Goal: Information Seeking & Learning: Learn about a topic

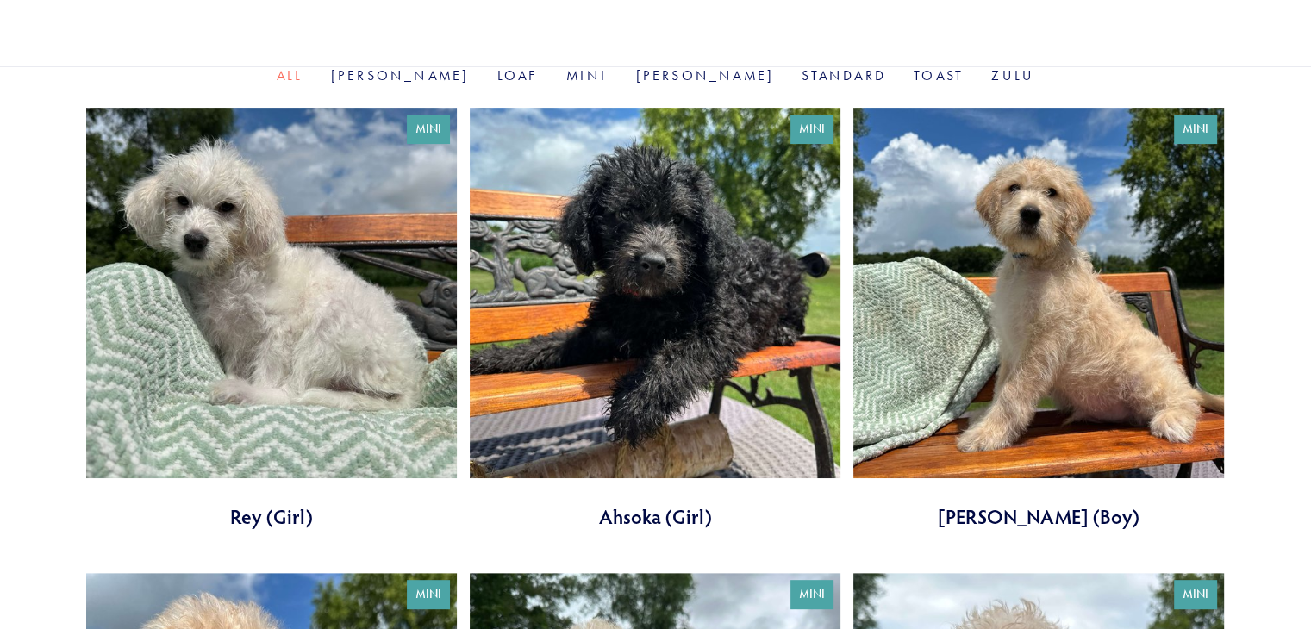
scroll to position [530, 0]
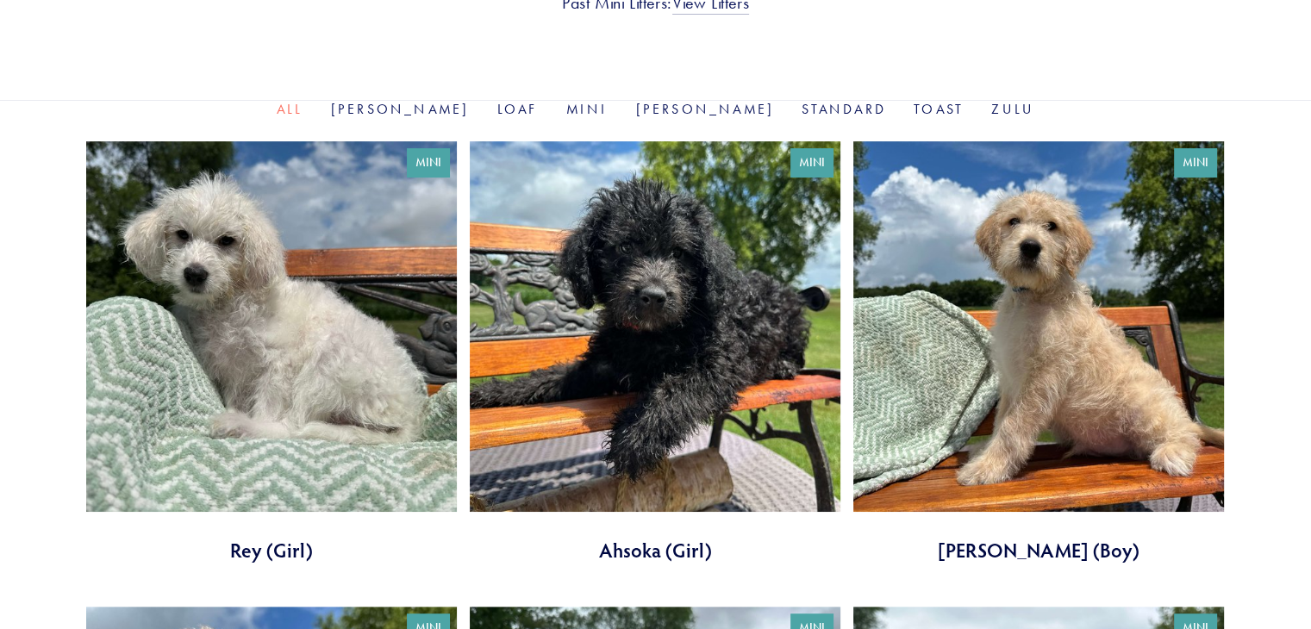
click at [1048, 353] on link at bounding box center [1039, 352] width 371 height 422
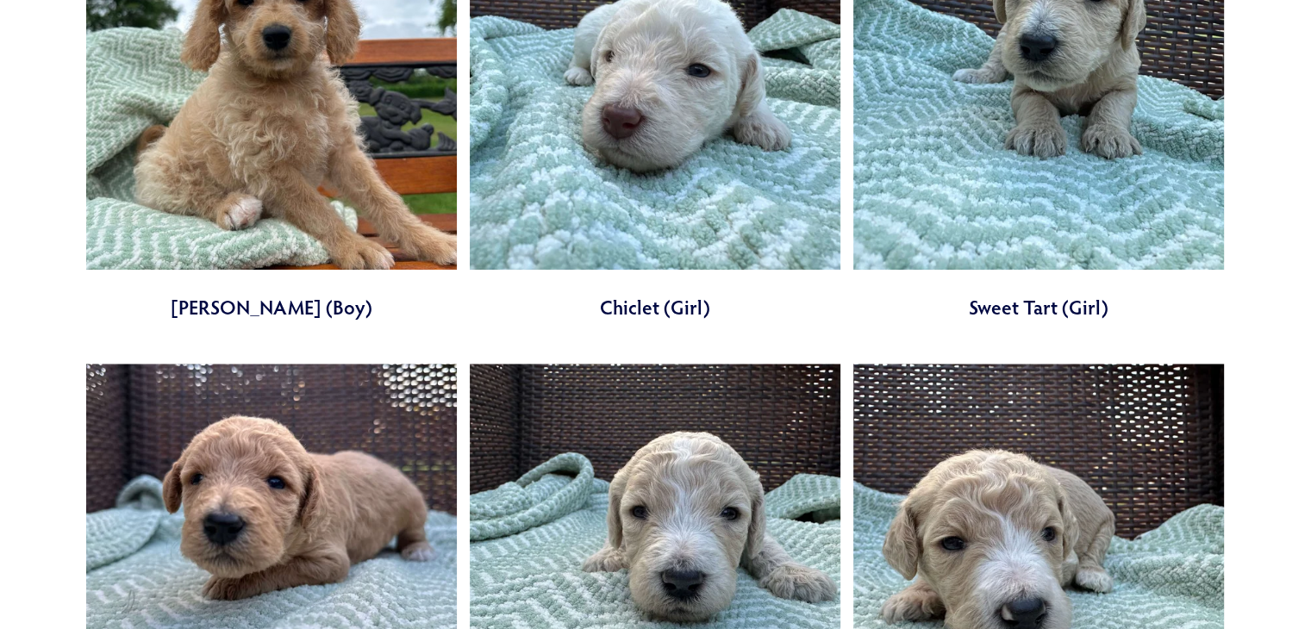
scroll to position [1705, 0]
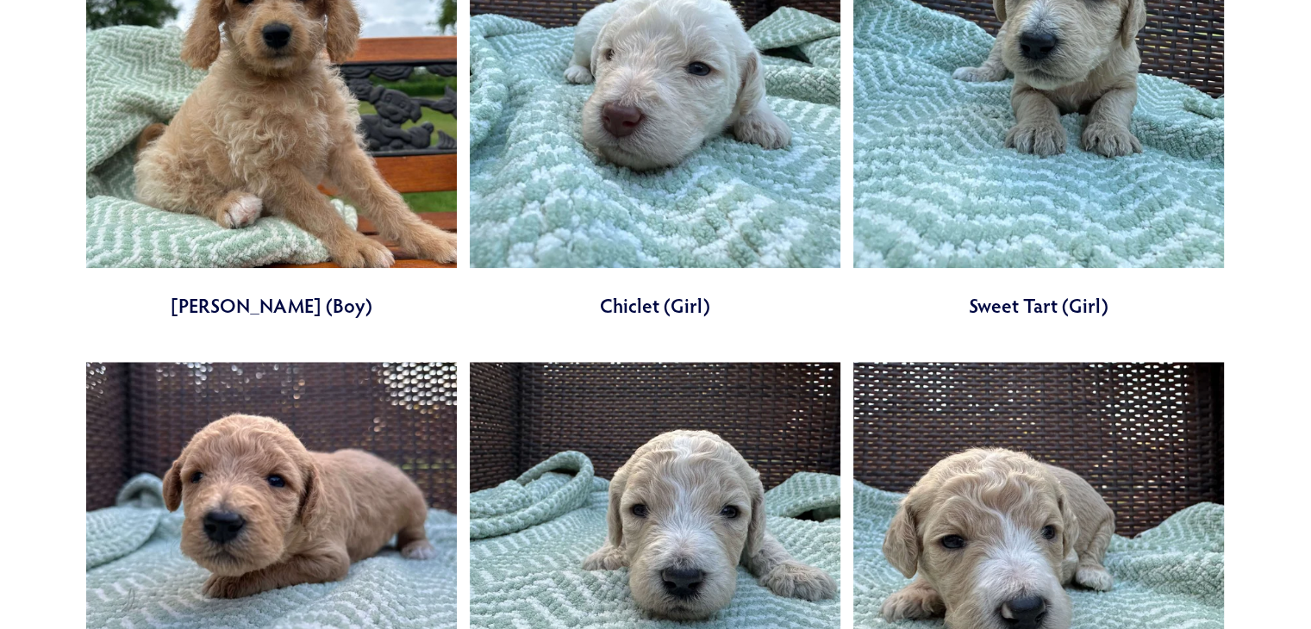
click at [646, 307] on link at bounding box center [655, 108] width 371 height 422
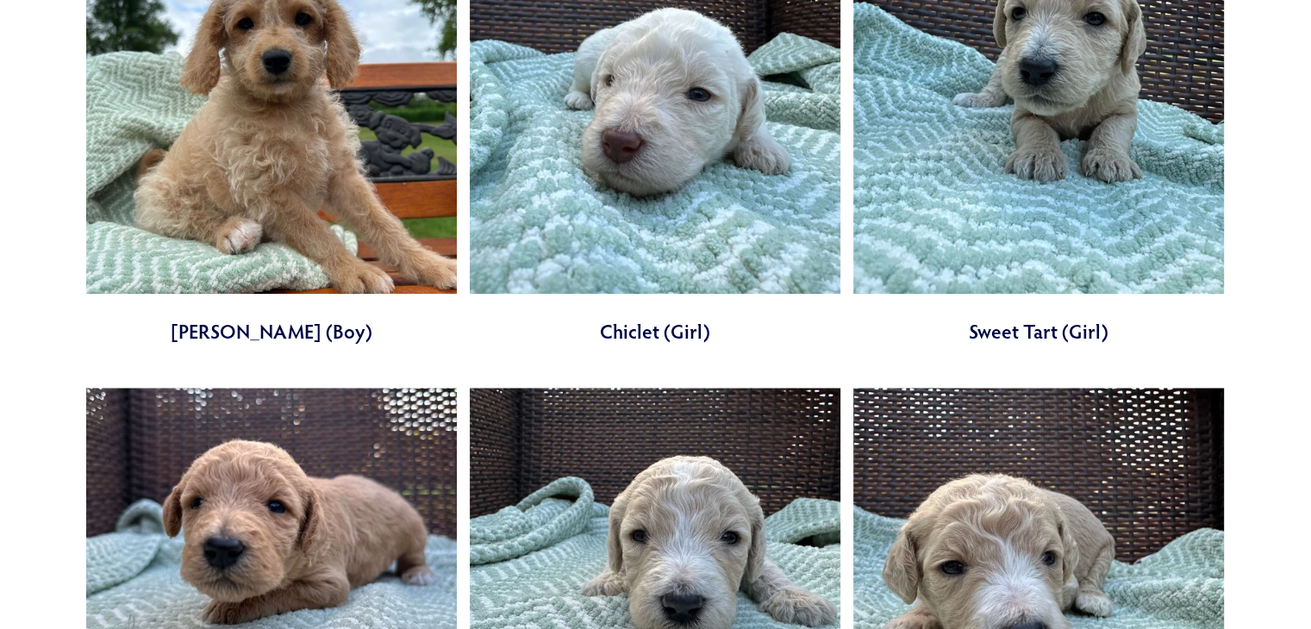
scroll to position [1571, 0]
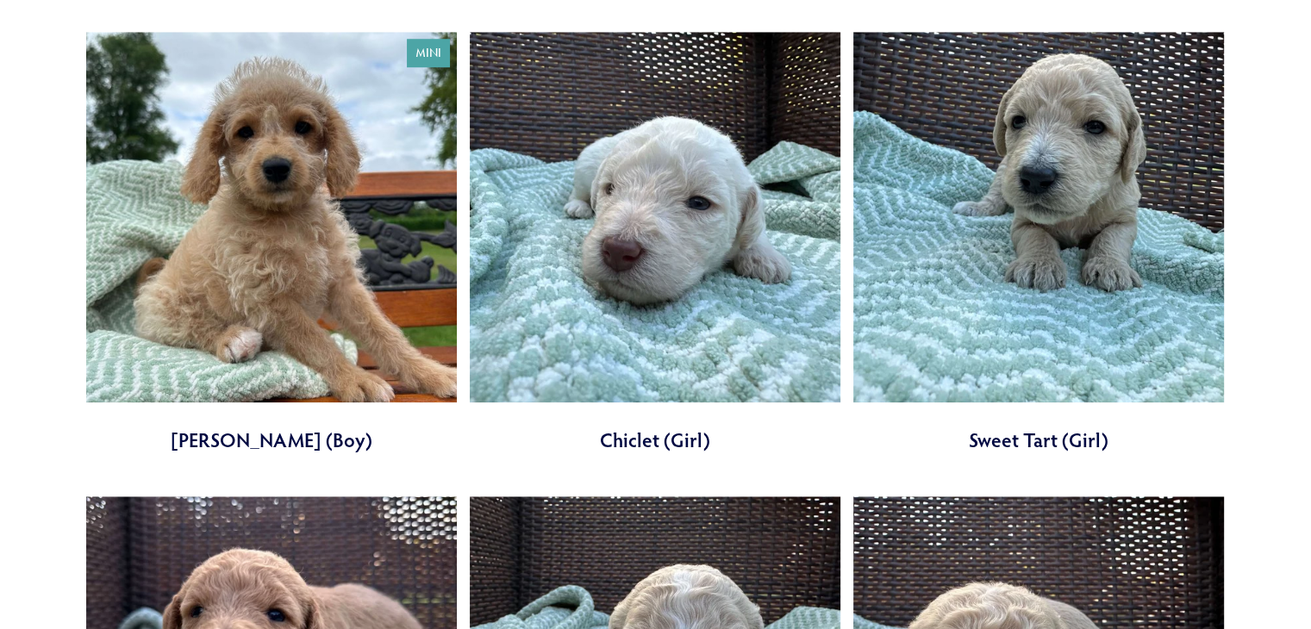
click at [1057, 160] on link at bounding box center [1039, 243] width 371 height 422
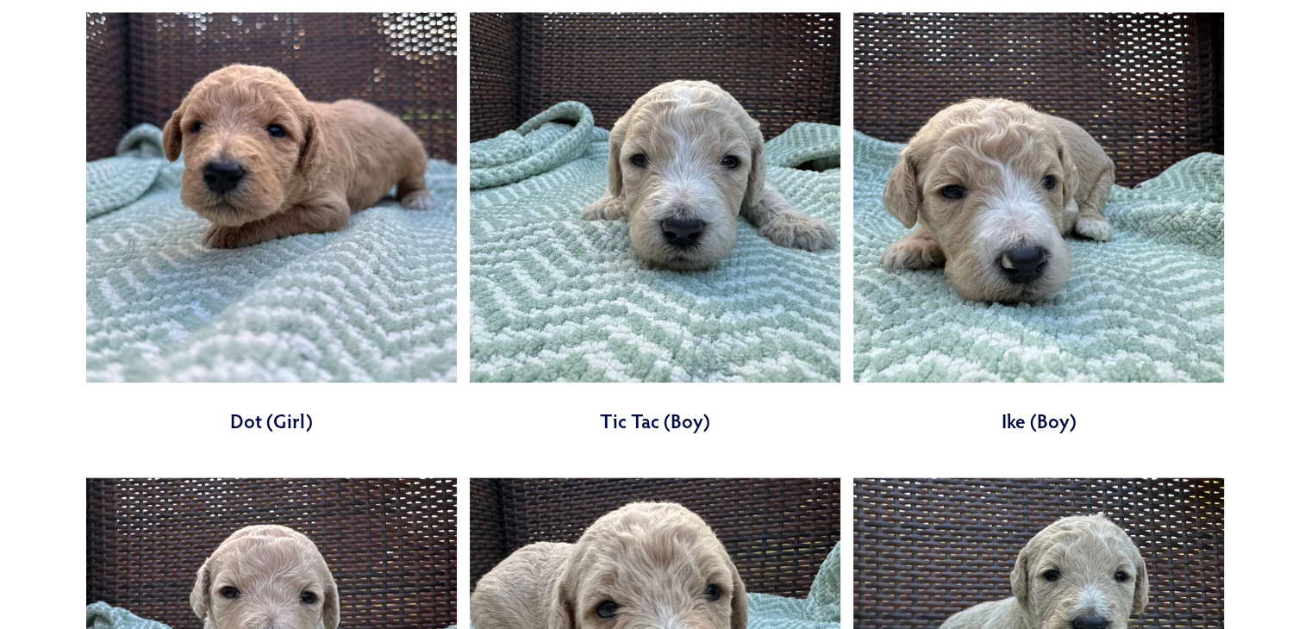
scroll to position [2055, 0]
click at [207, 205] on link at bounding box center [271, 224] width 371 height 422
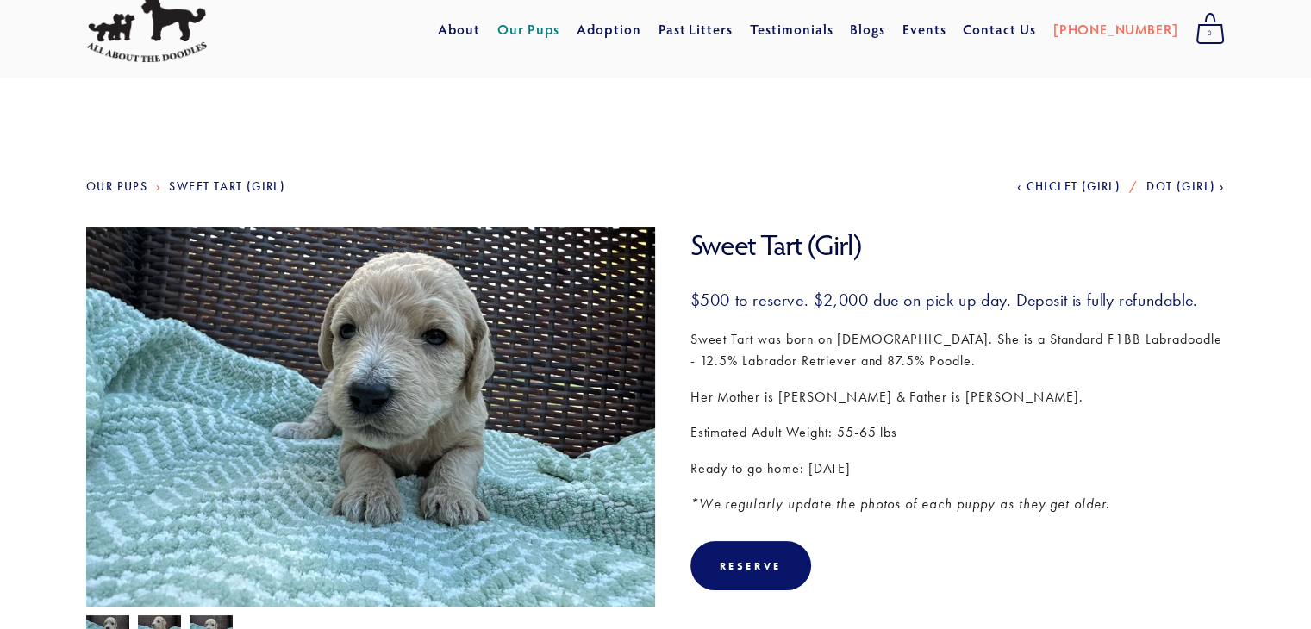
scroll to position [55, 0]
click at [387, 352] on img at bounding box center [370, 441] width 569 height 427
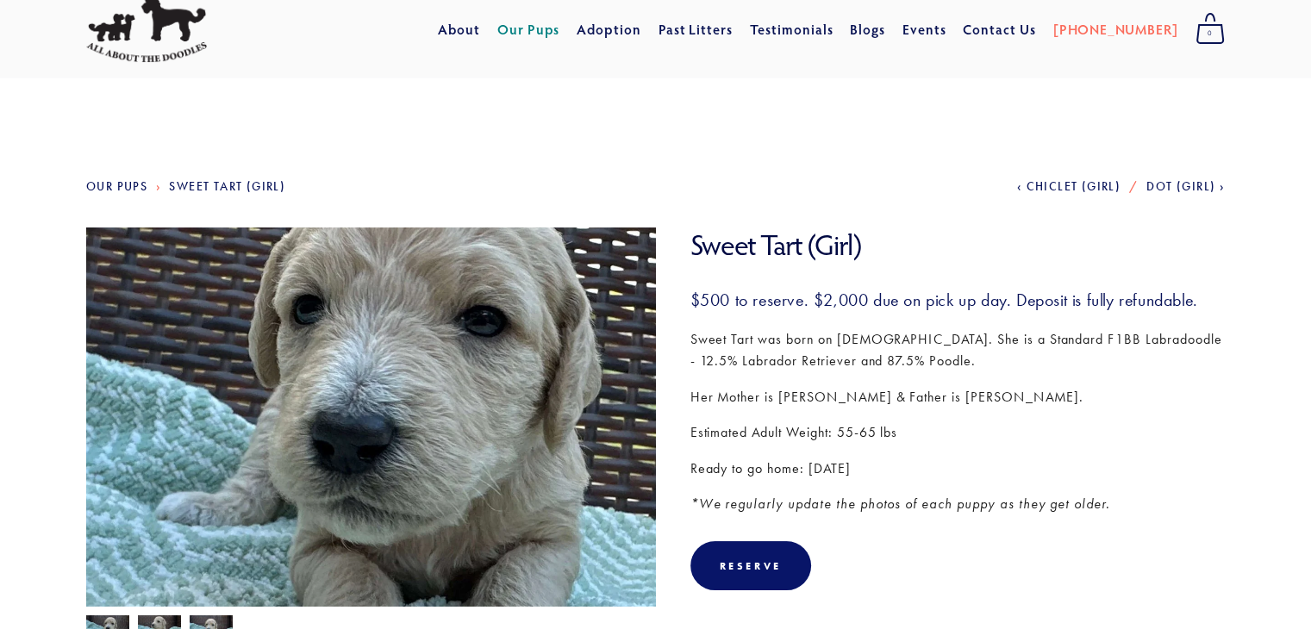
scroll to position [120, 0]
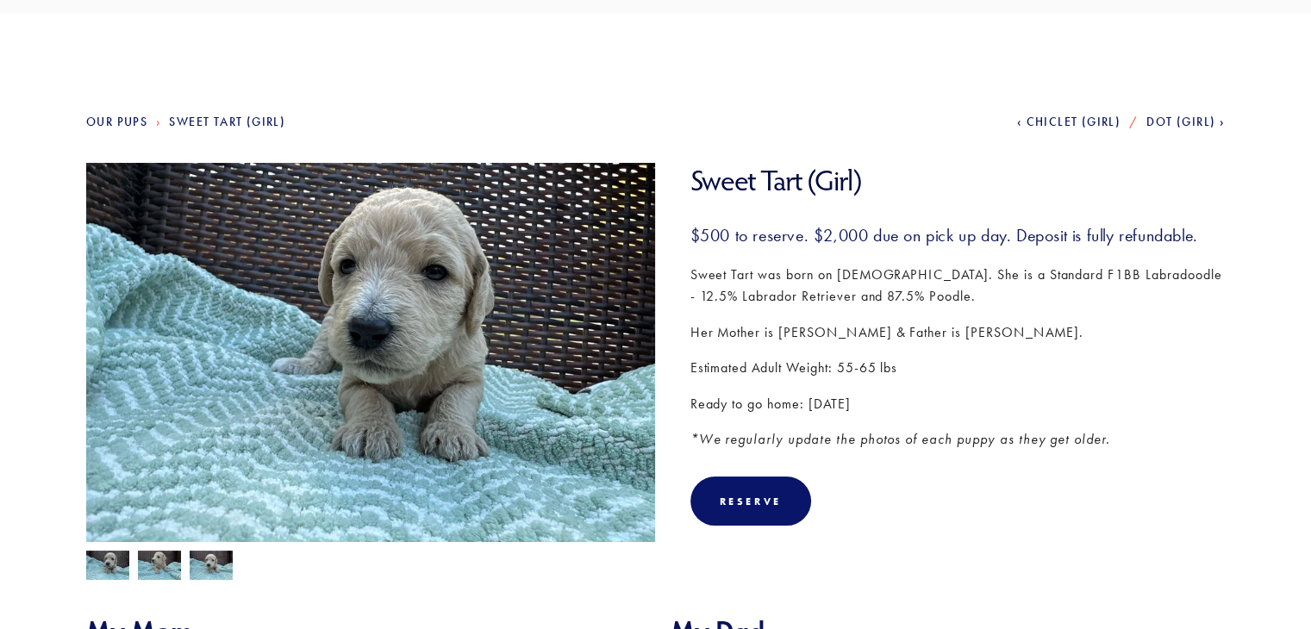
click at [165, 570] on img at bounding box center [159, 567] width 43 height 33
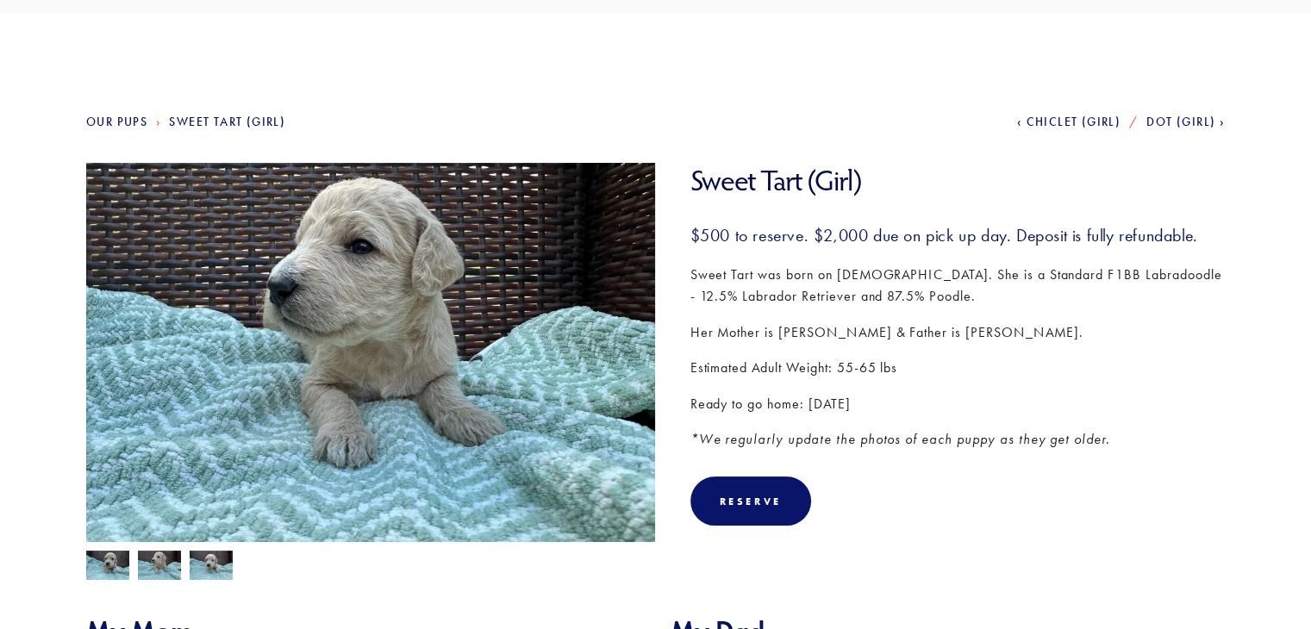
click at [113, 561] on img at bounding box center [107, 567] width 43 height 33
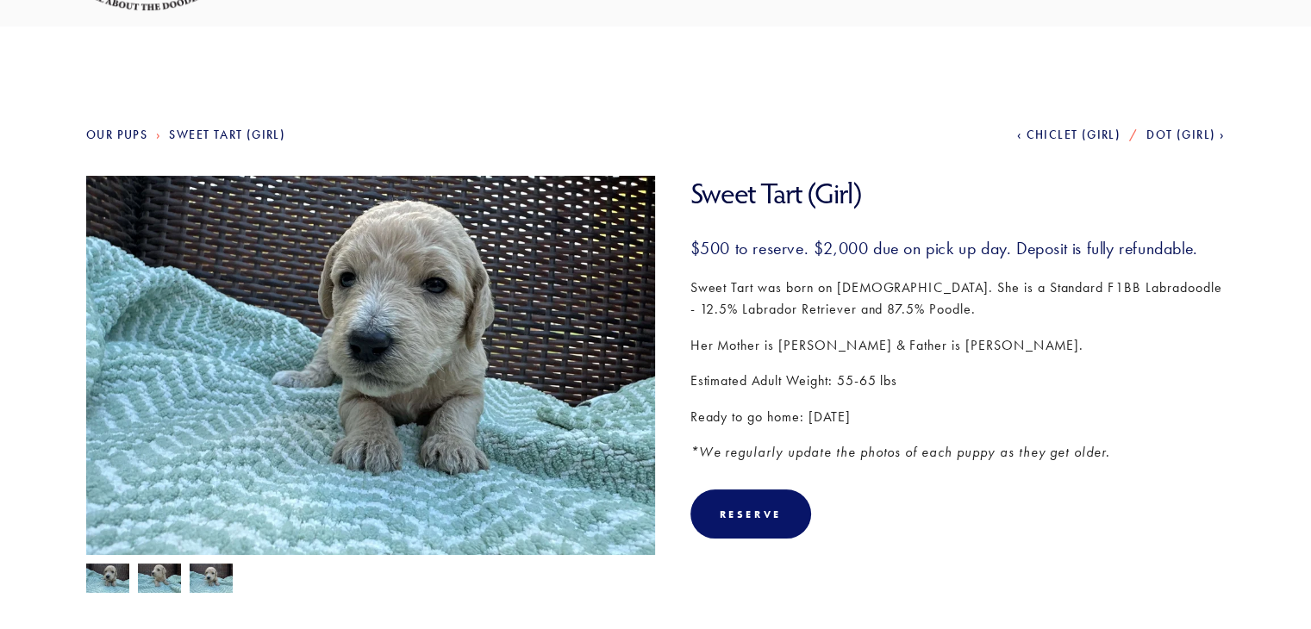
scroll to position [103, 0]
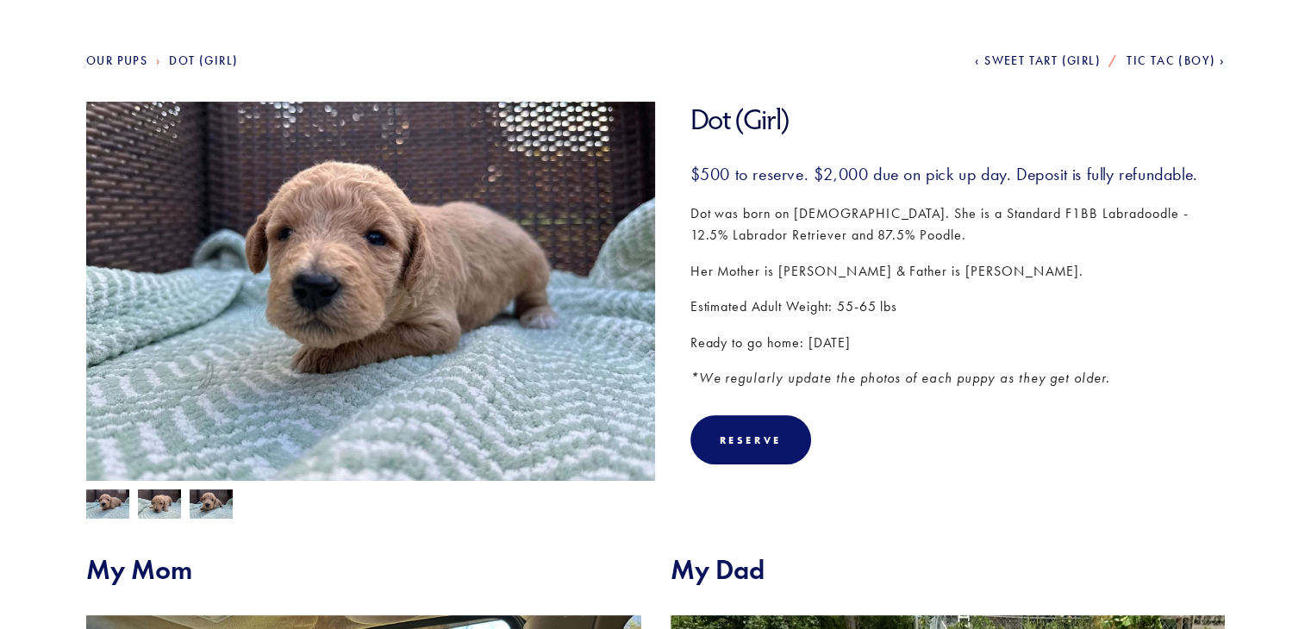
scroll to position [182, 0]
click at [205, 500] on img at bounding box center [211, 505] width 43 height 33
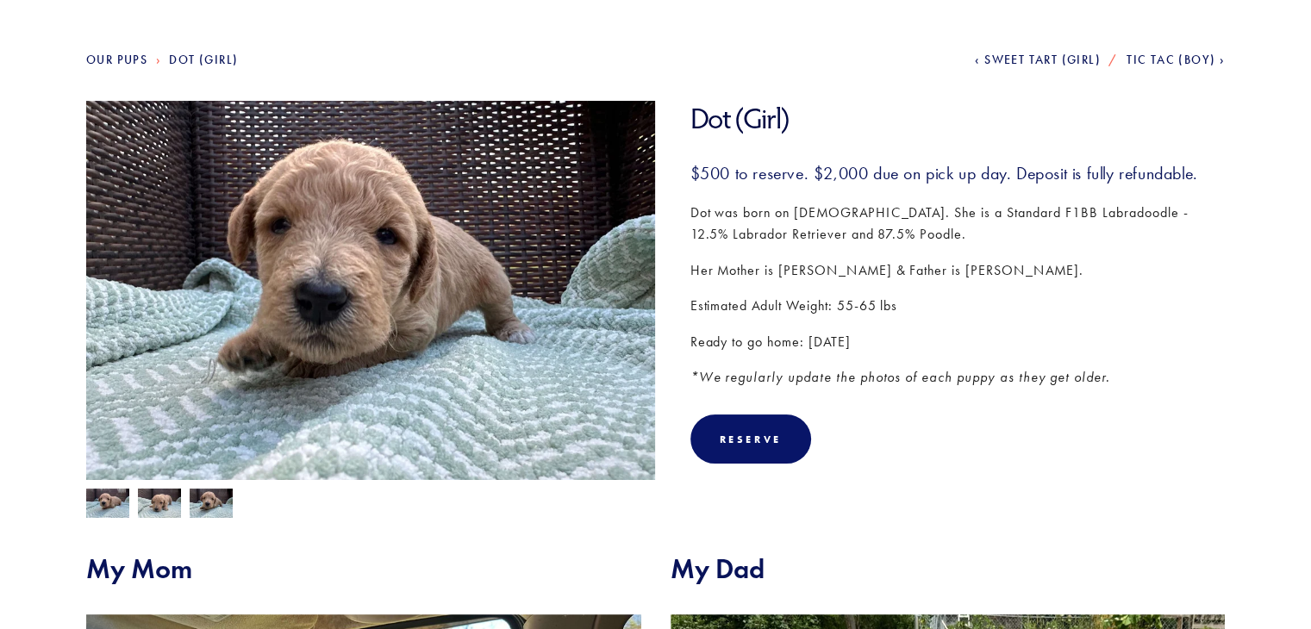
click at [158, 501] on img at bounding box center [159, 503] width 43 height 33
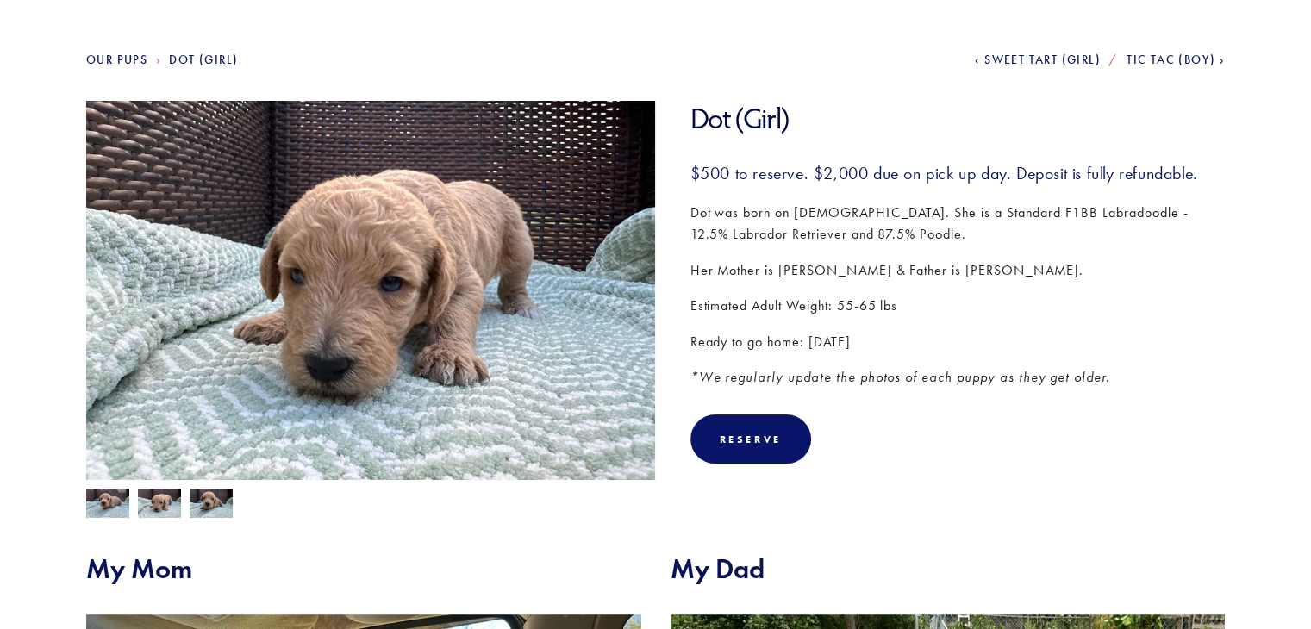
click at [111, 502] on img at bounding box center [107, 505] width 43 height 33
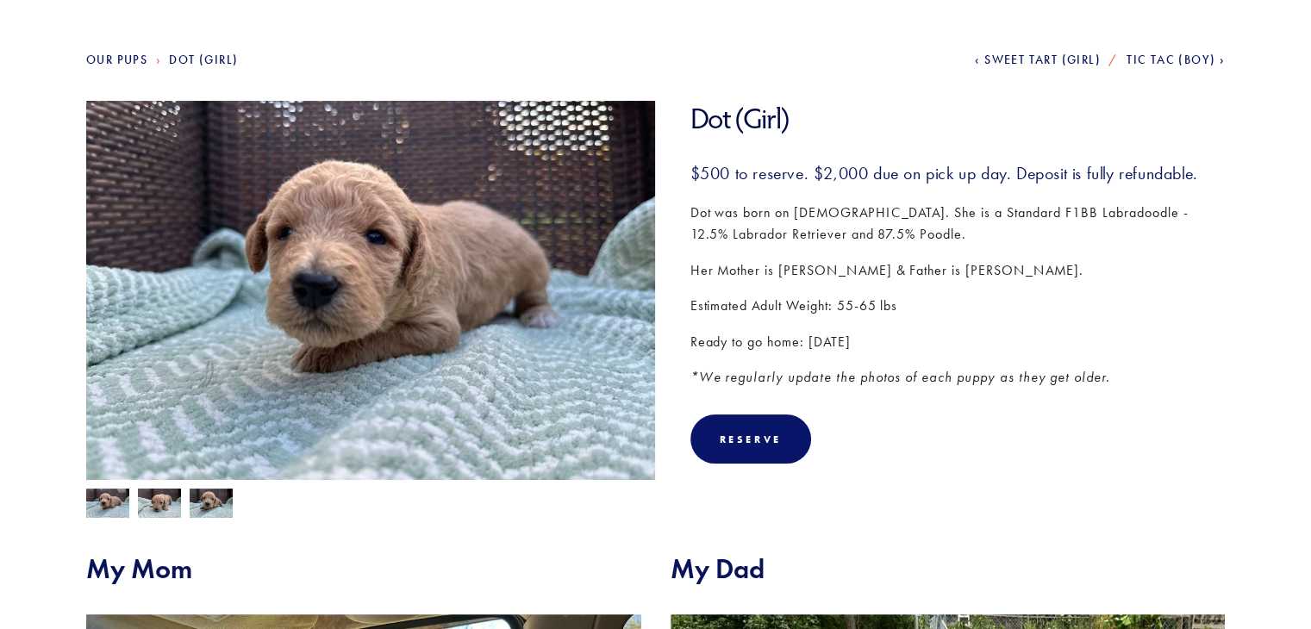
scroll to position [0, 0]
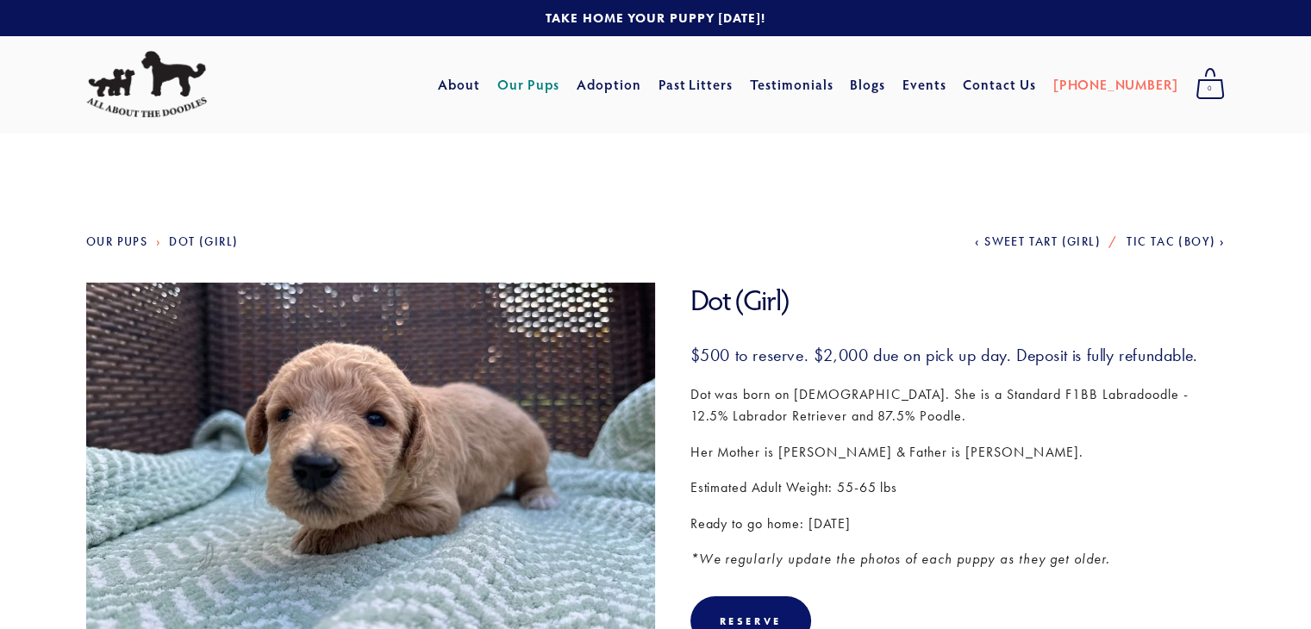
click at [118, 241] on link "Our Pups" at bounding box center [116, 242] width 61 height 15
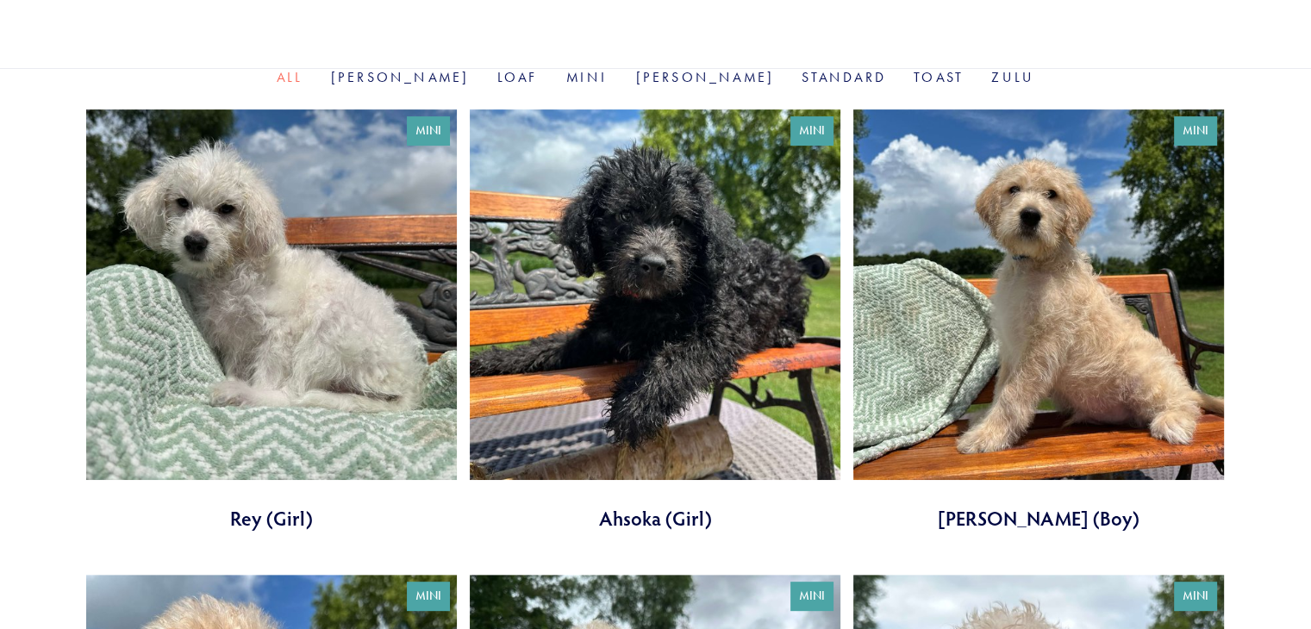
scroll to position [586, 0]
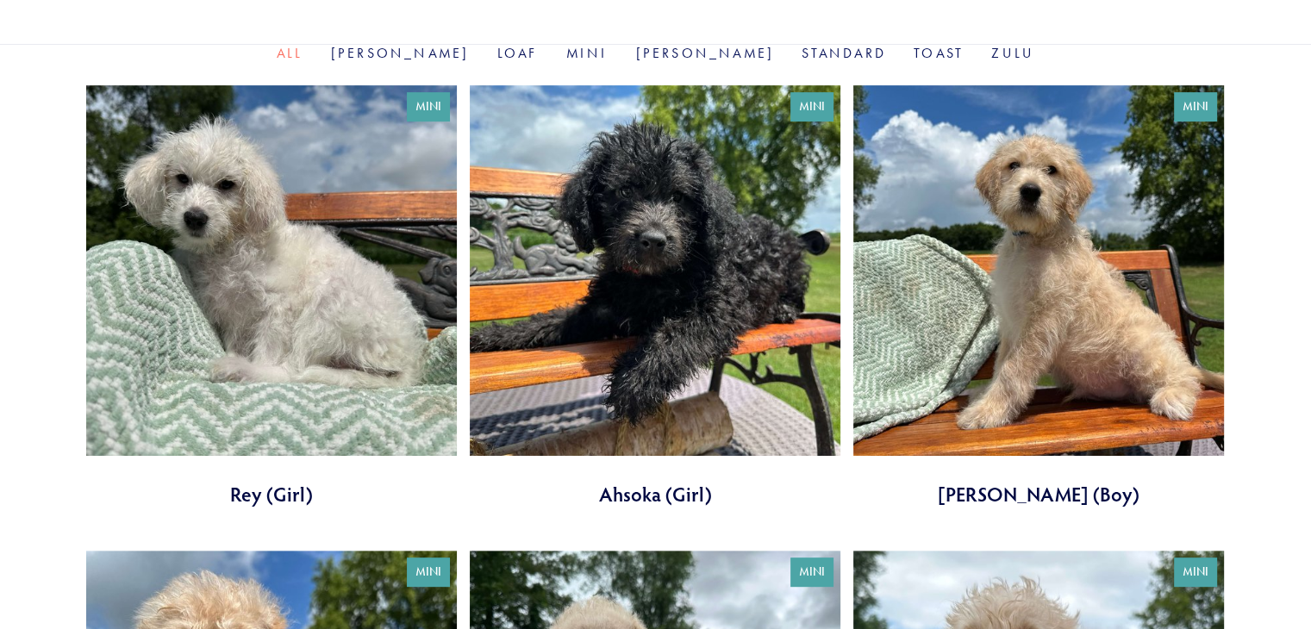
click at [666, 269] on link at bounding box center [655, 296] width 371 height 422
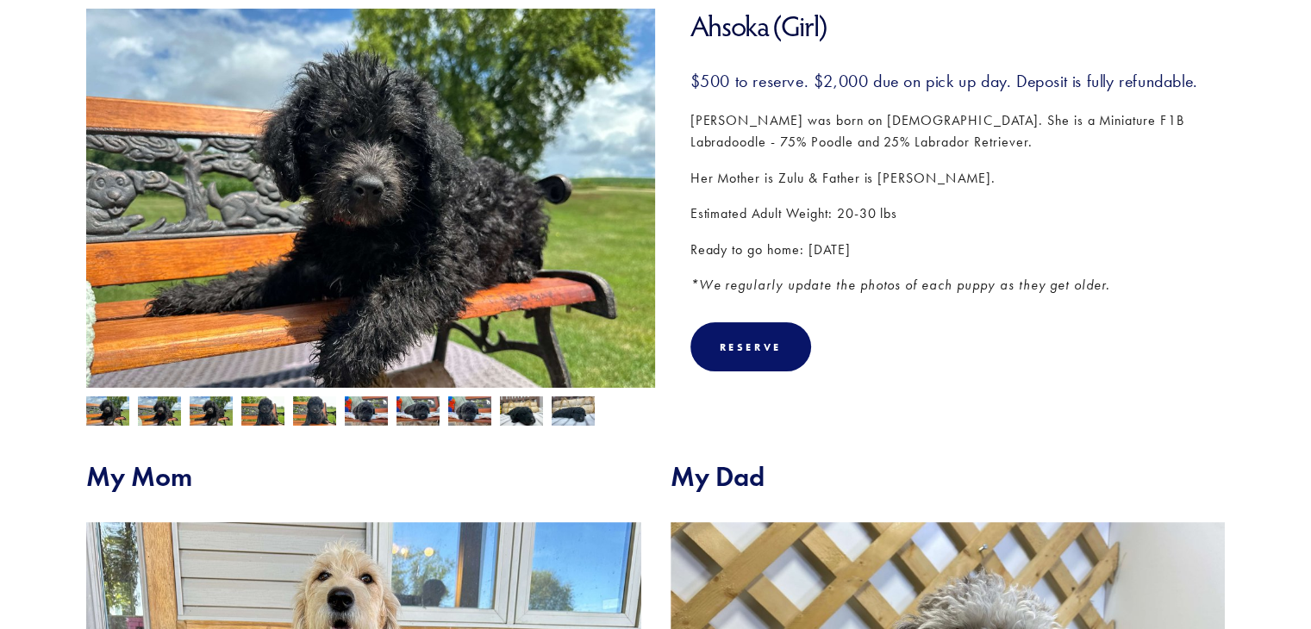
scroll to position [275, 0]
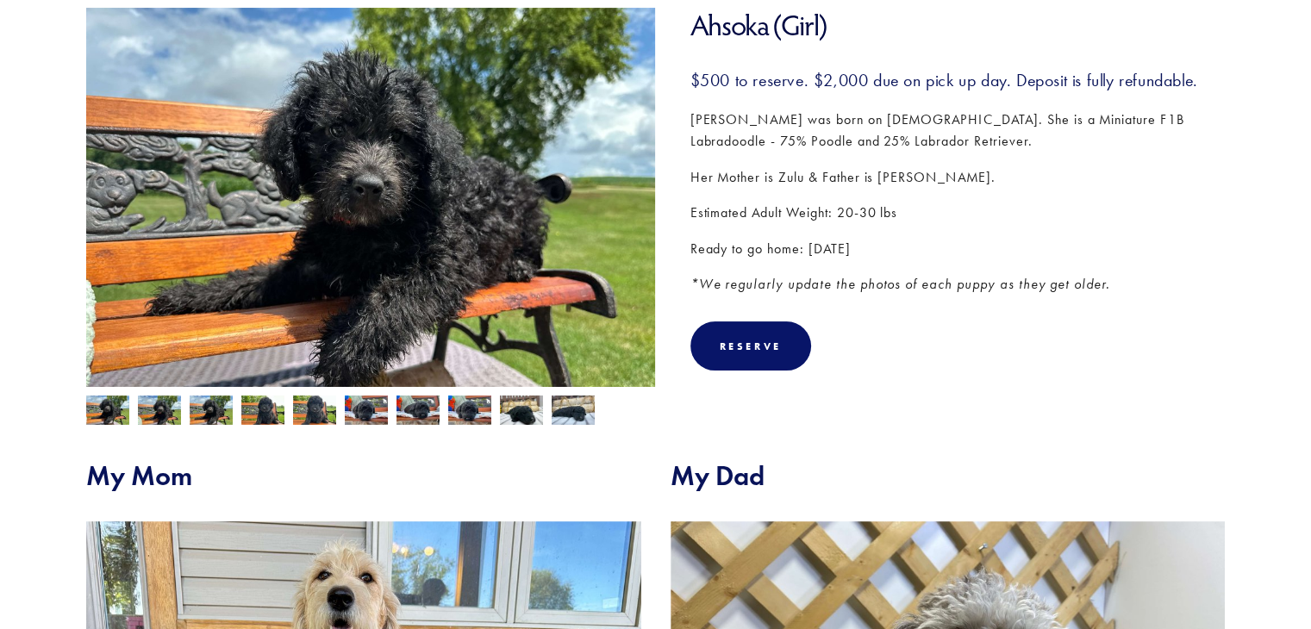
click at [511, 421] on img at bounding box center [521, 410] width 43 height 33
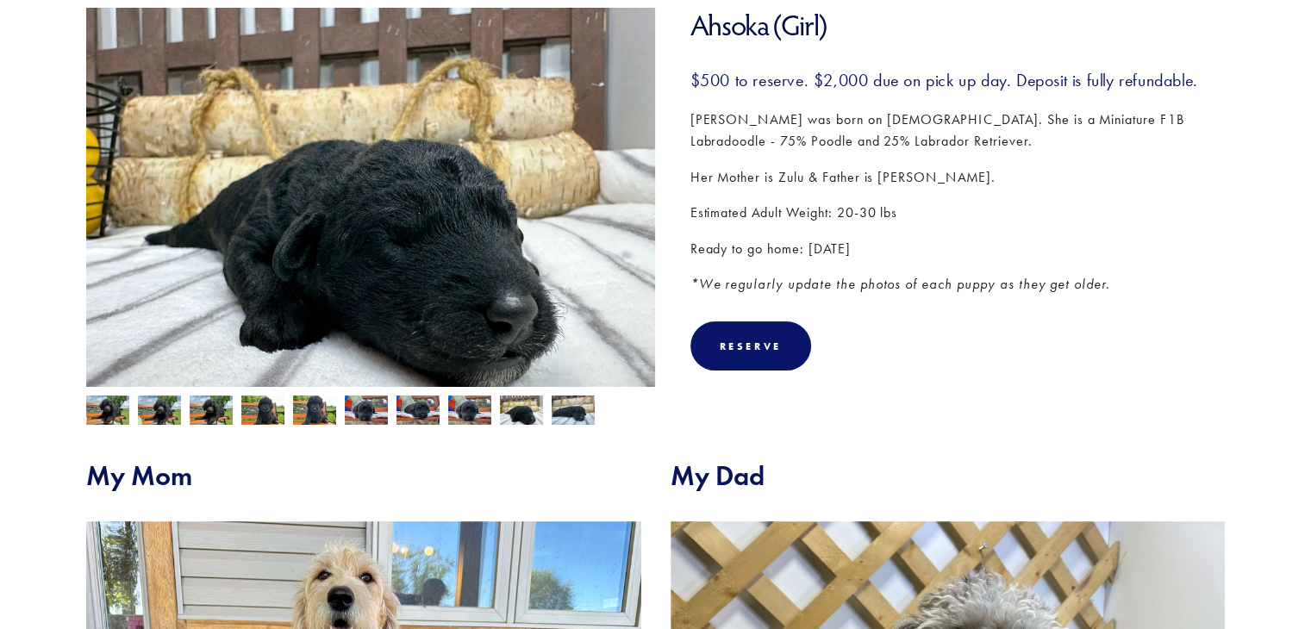
click at [200, 408] on img at bounding box center [211, 412] width 43 height 33
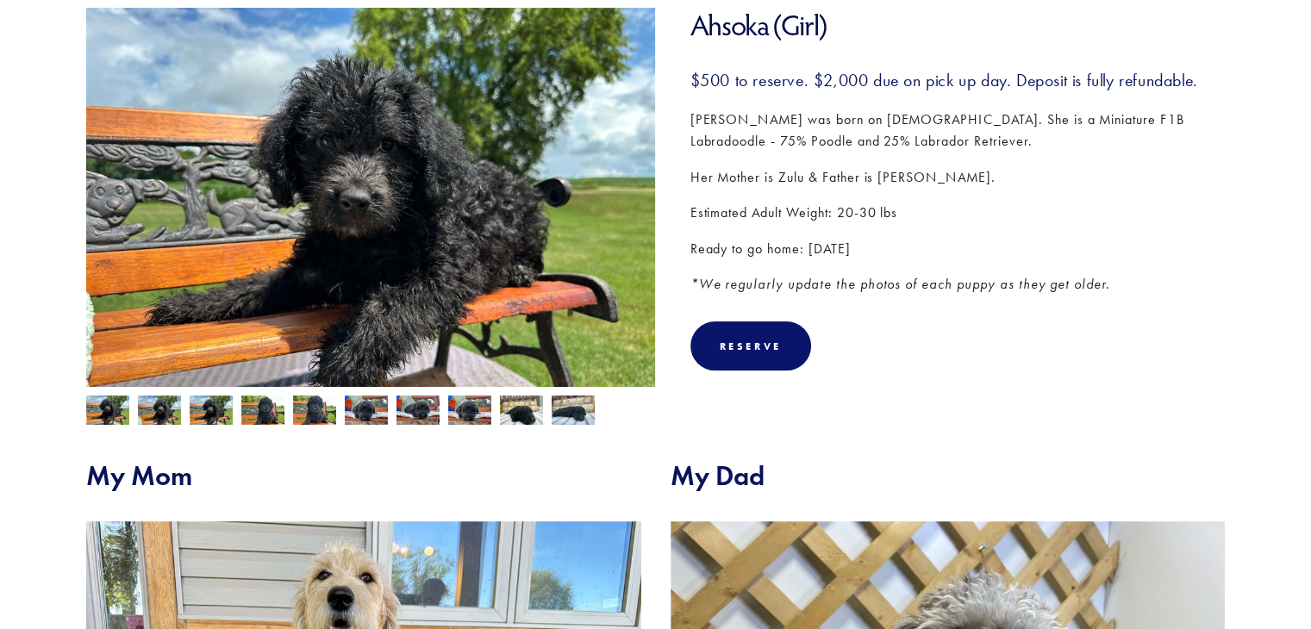
click at [184, 408] on div at bounding box center [367, 406] width 579 height 38
click at [160, 415] on img at bounding box center [159, 412] width 43 height 33
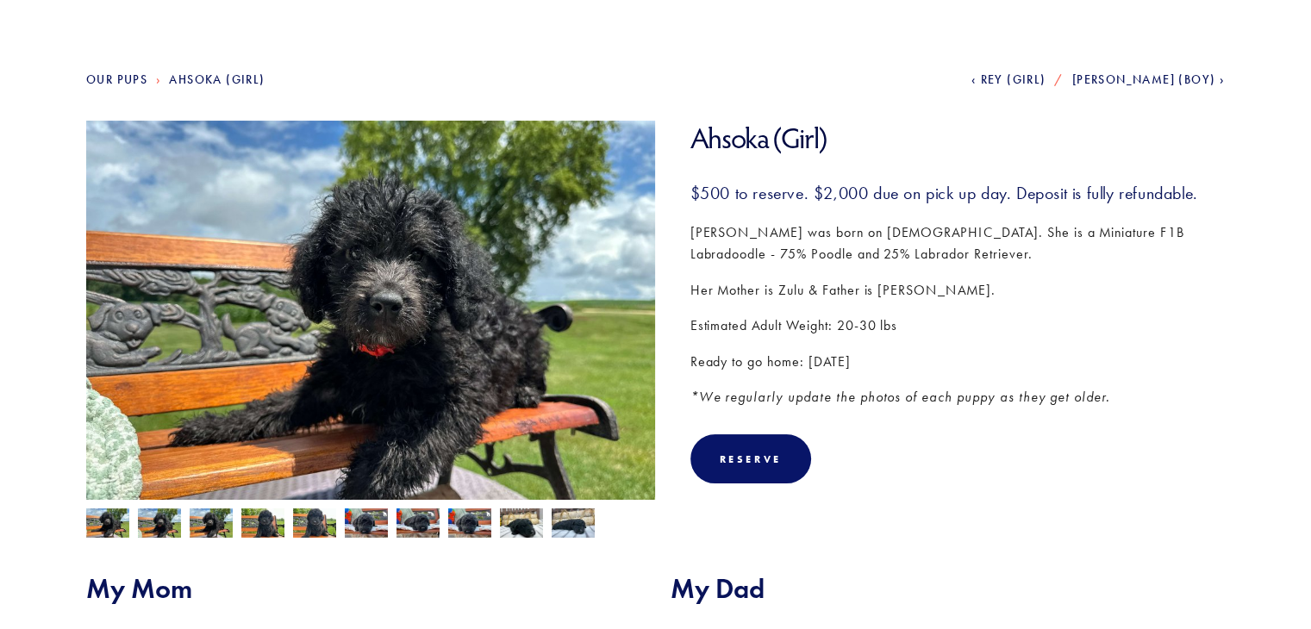
scroll to position [161, 0]
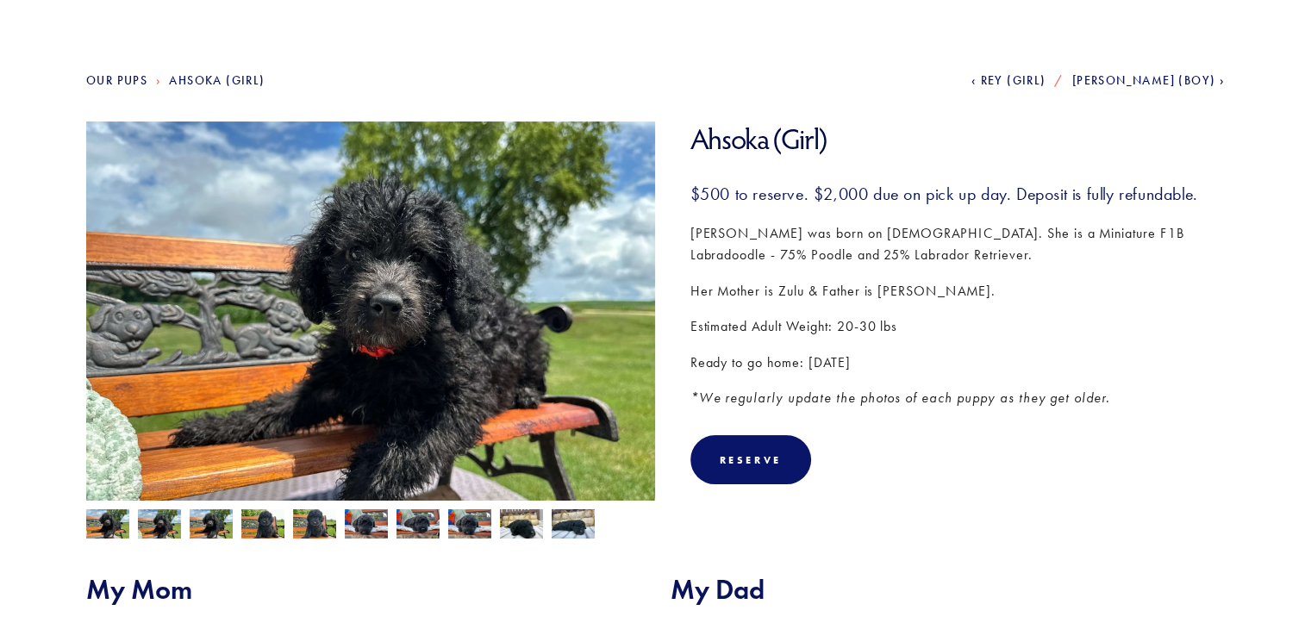
click at [98, 77] on link "Our Pups" at bounding box center [116, 80] width 61 height 15
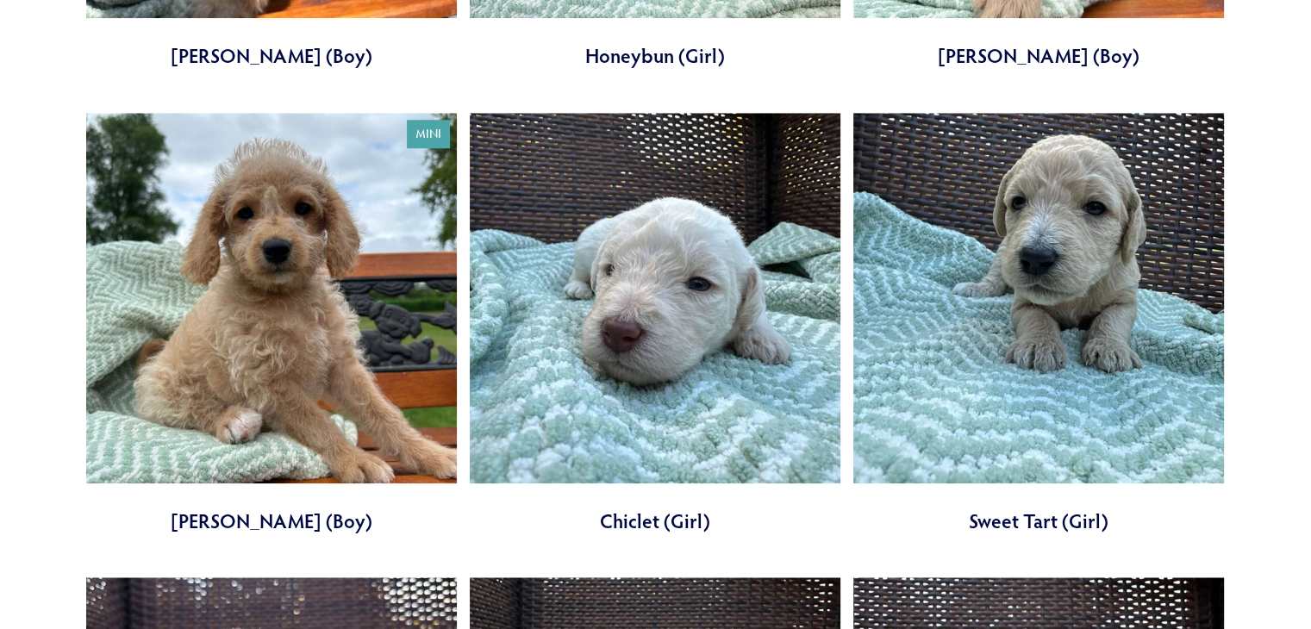
scroll to position [1490, 0]
click at [283, 275] on link at bounding box center [271, 324] width 371 height 422
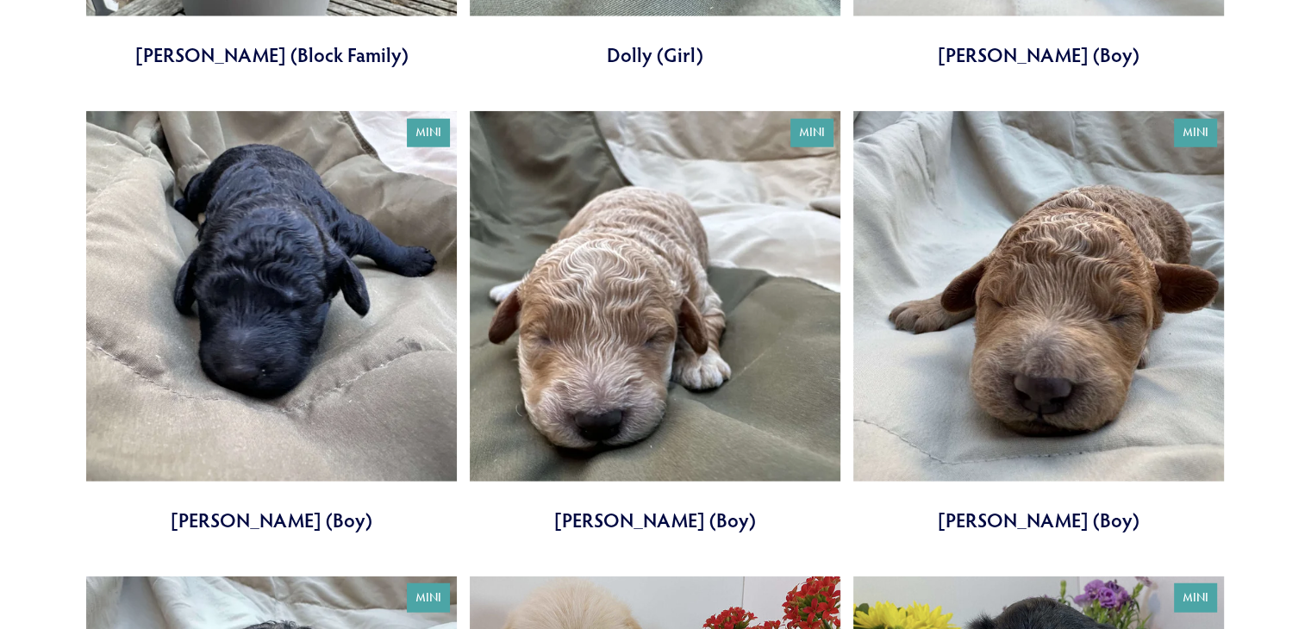
scroll to position [4283, 0]
click at [265, 340] on link at bounding box center [271, 322] width 371 height 422
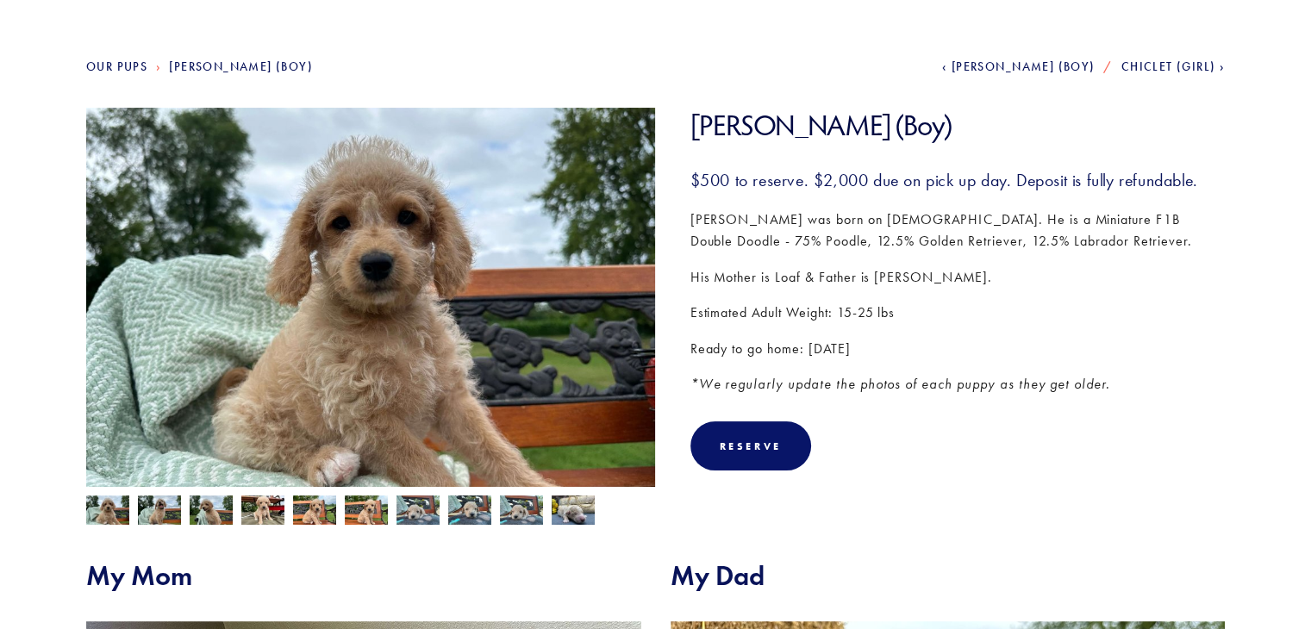
scroll to position [183, 0]
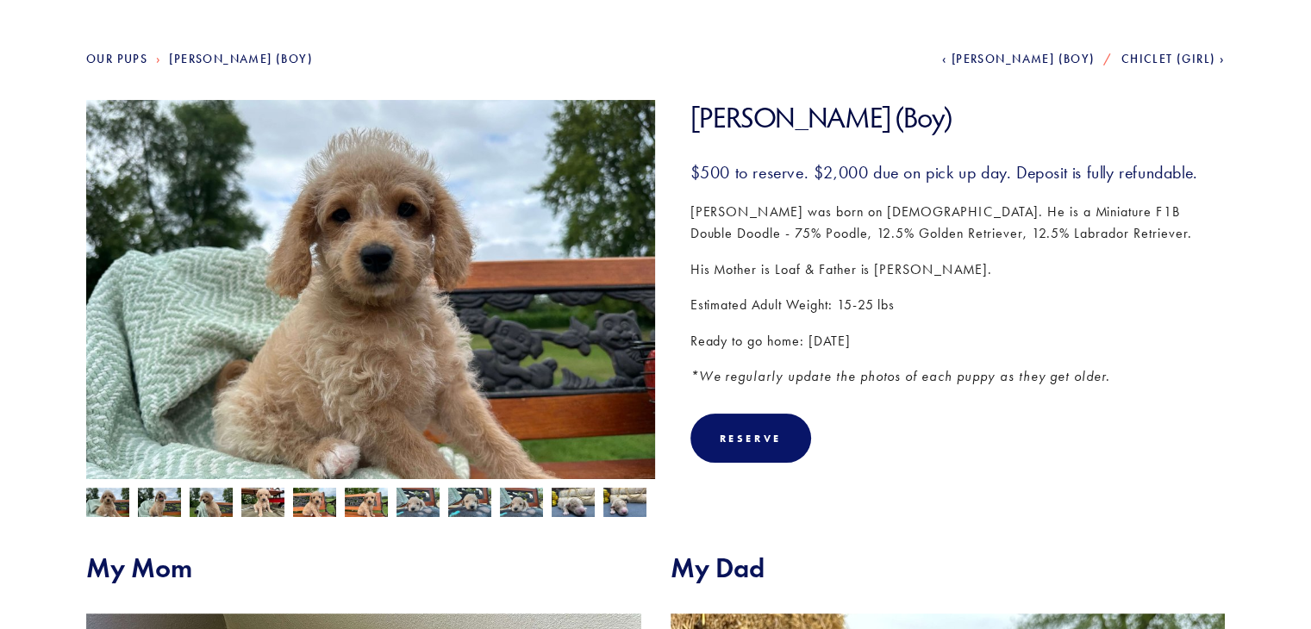
click at [165, 504] on img at bounding box center [159, 504] width 43 height 33
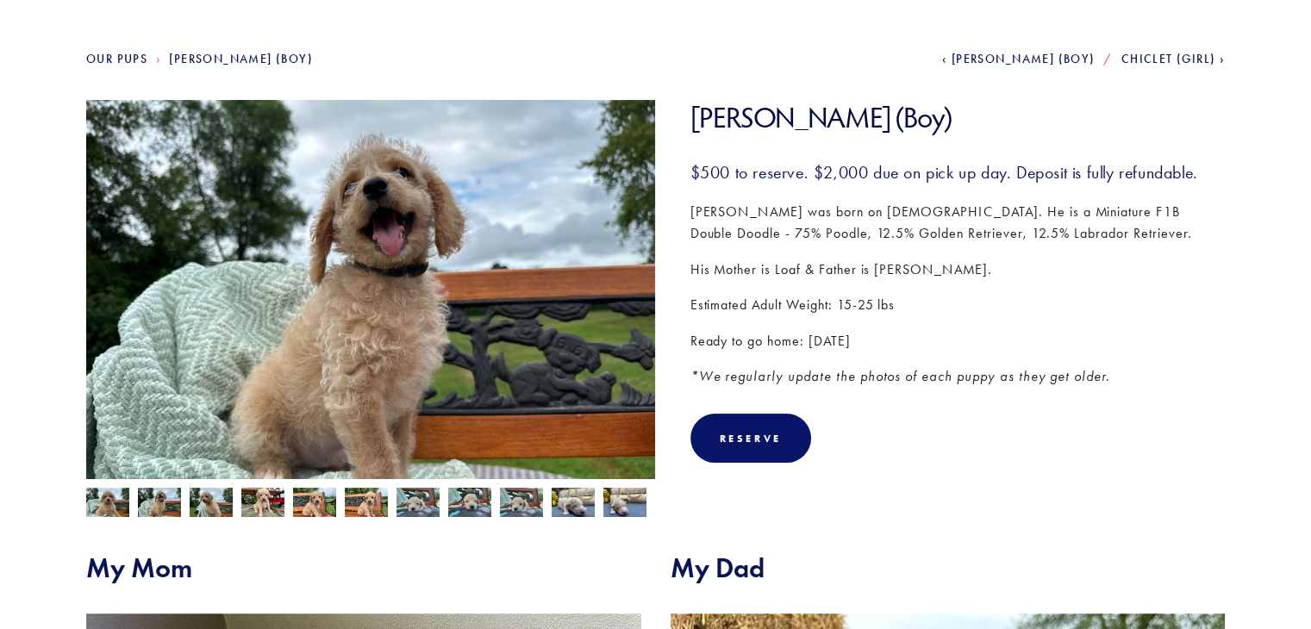
click at [188, 507] on div at bounding box center [367, 498] width 579 height 38
click at [204, 508] on img at bounding box center [211, 504] width 43 height 33
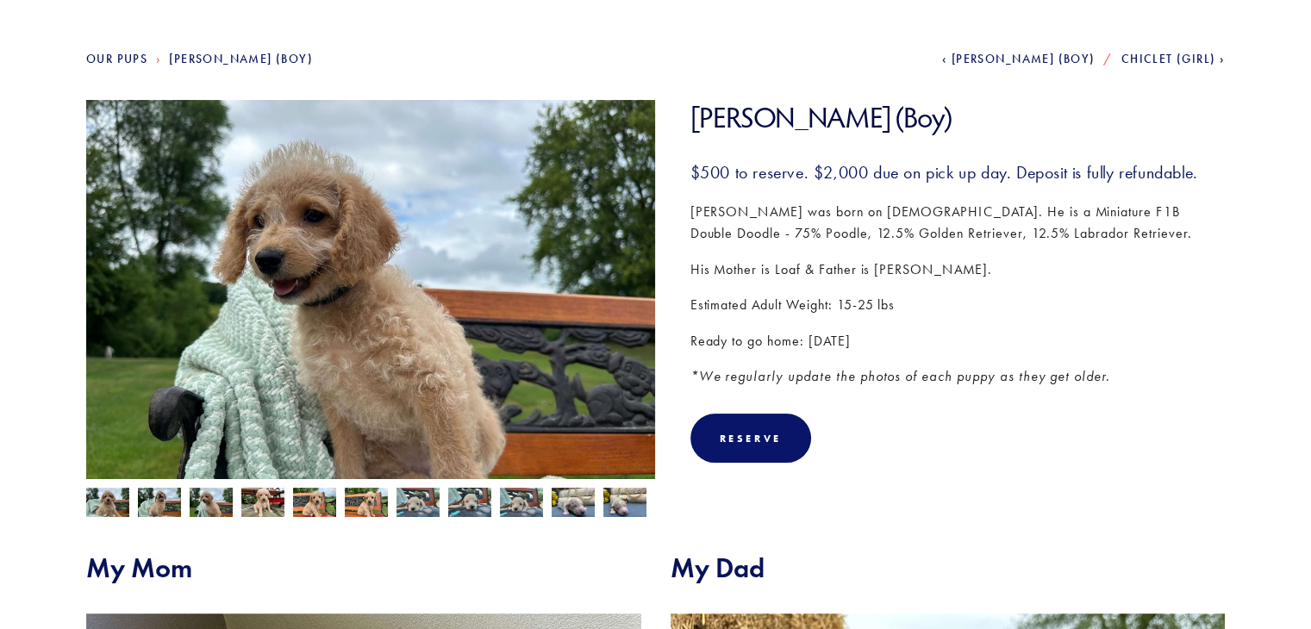
click at [242, 510] on img at bounding box center [262, 504] width 43 height 33
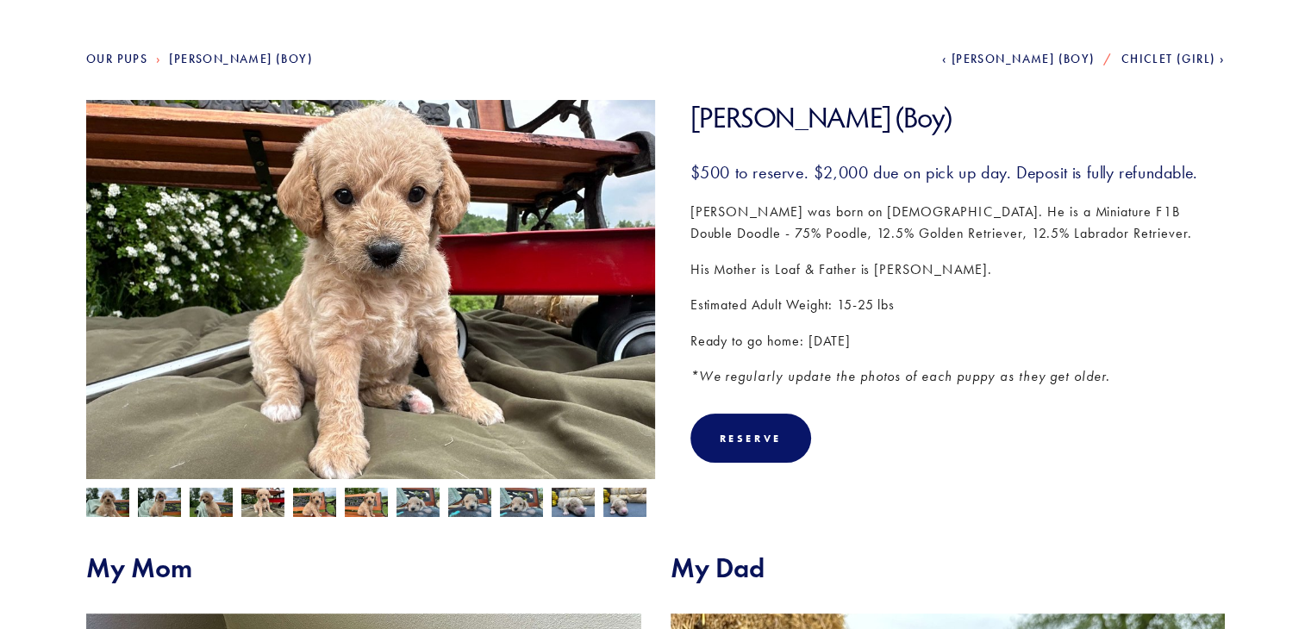
click at [303, 503] on img at bounding box center [314, 504] width 43 height 33
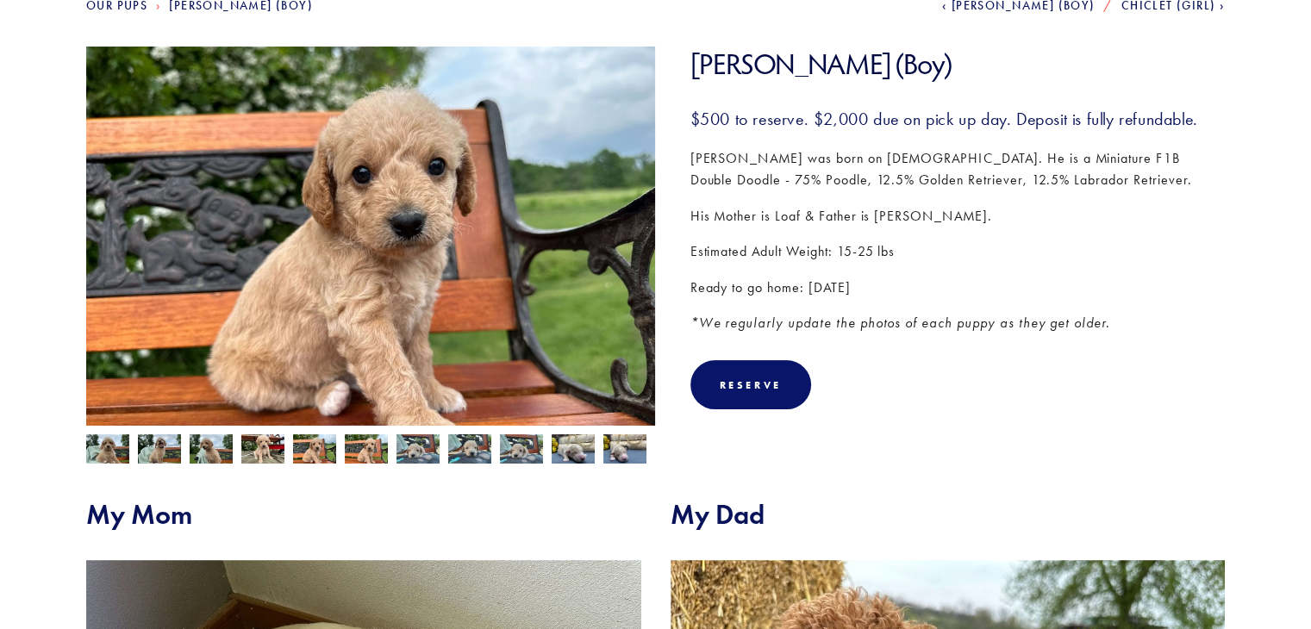
scroll to position [0, 0]
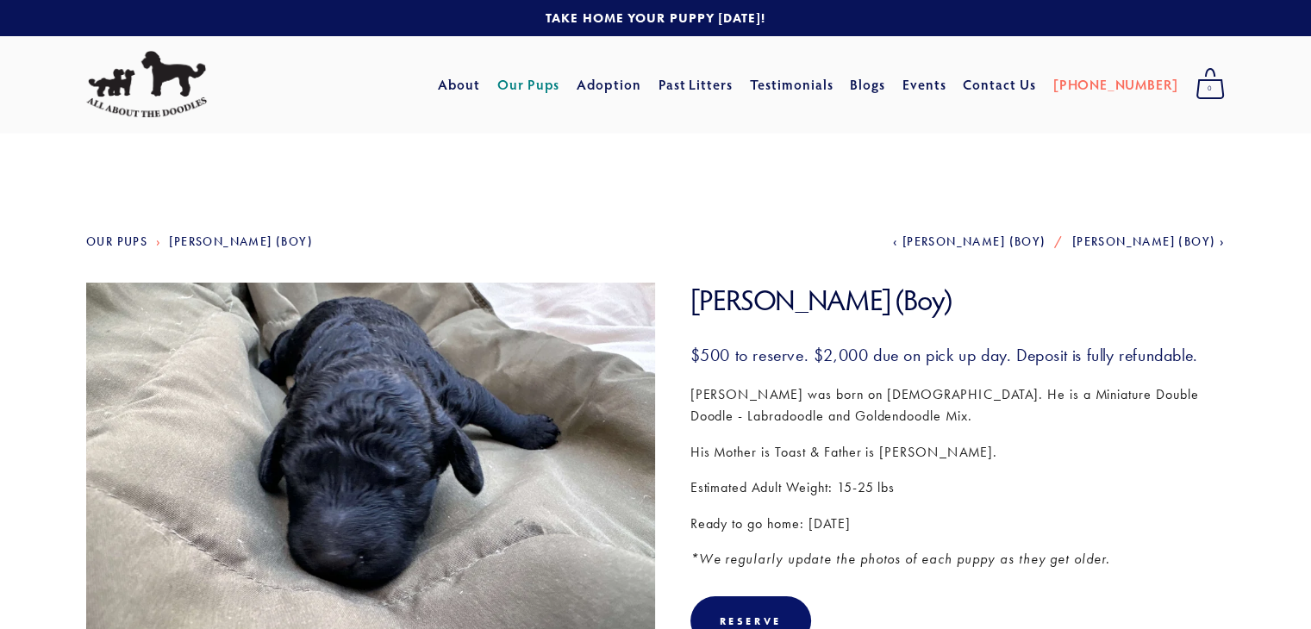
click at [113, 242] on link "Our Pups" at bounding box center [116, 242] width 61 height 15
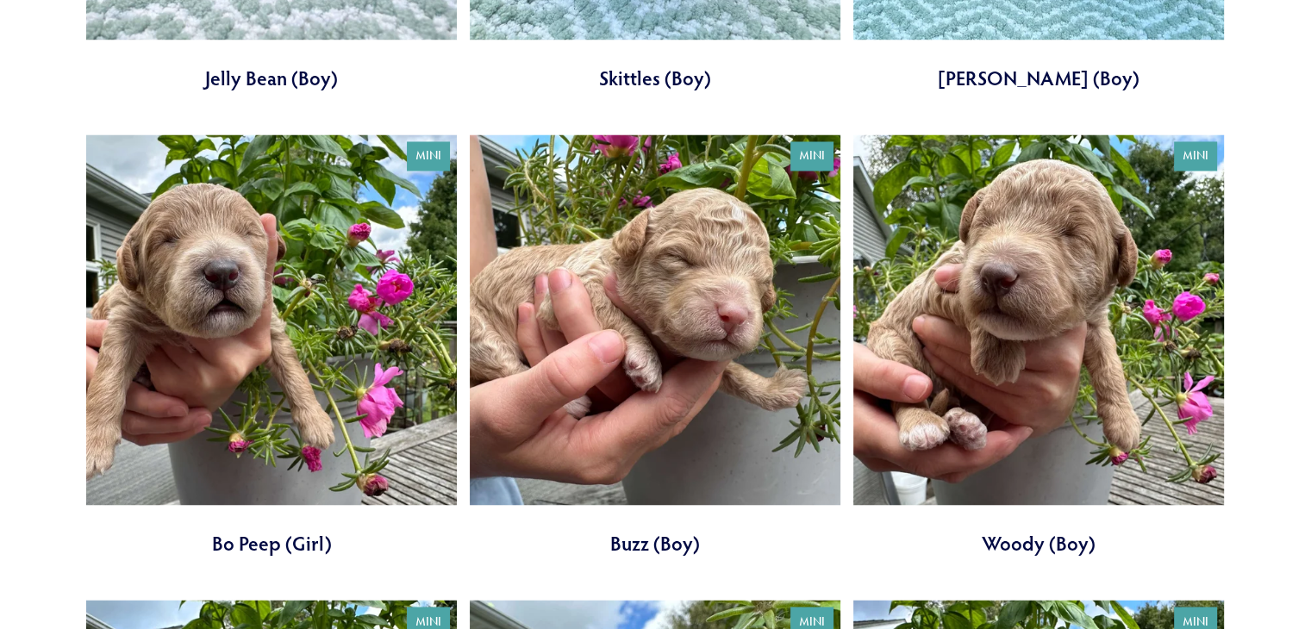
scroll to position [2866, 0]
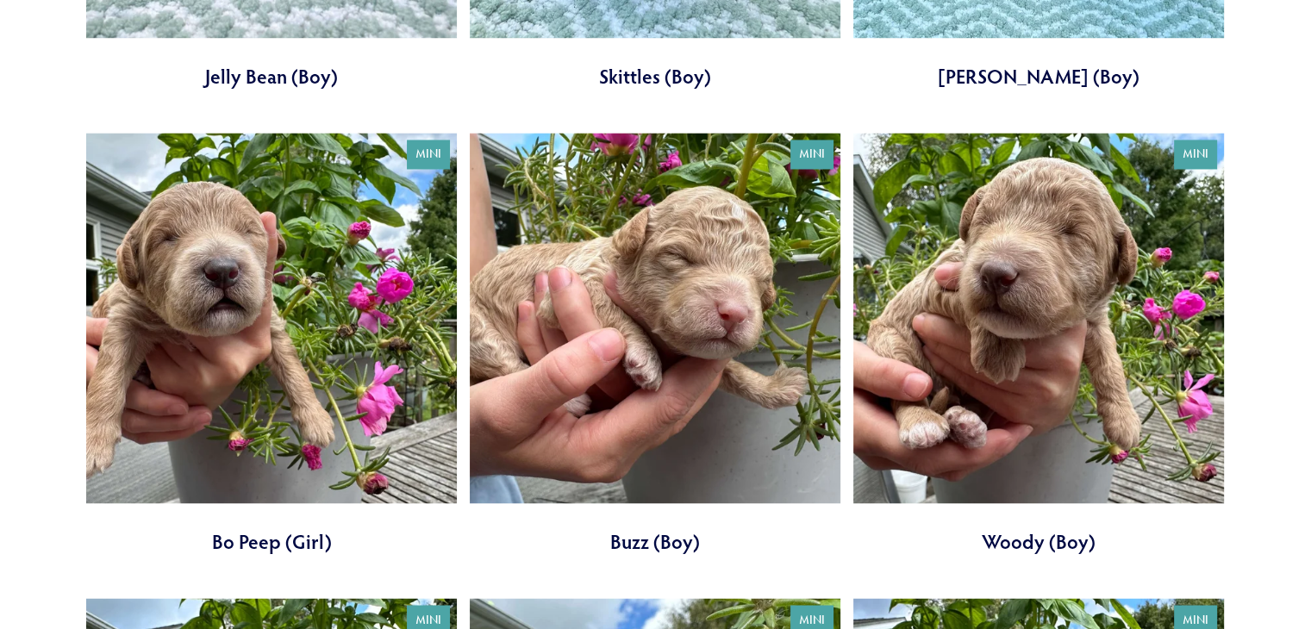
click at [219, 294] on link at bounding box center [271, 344] width 371 height 422
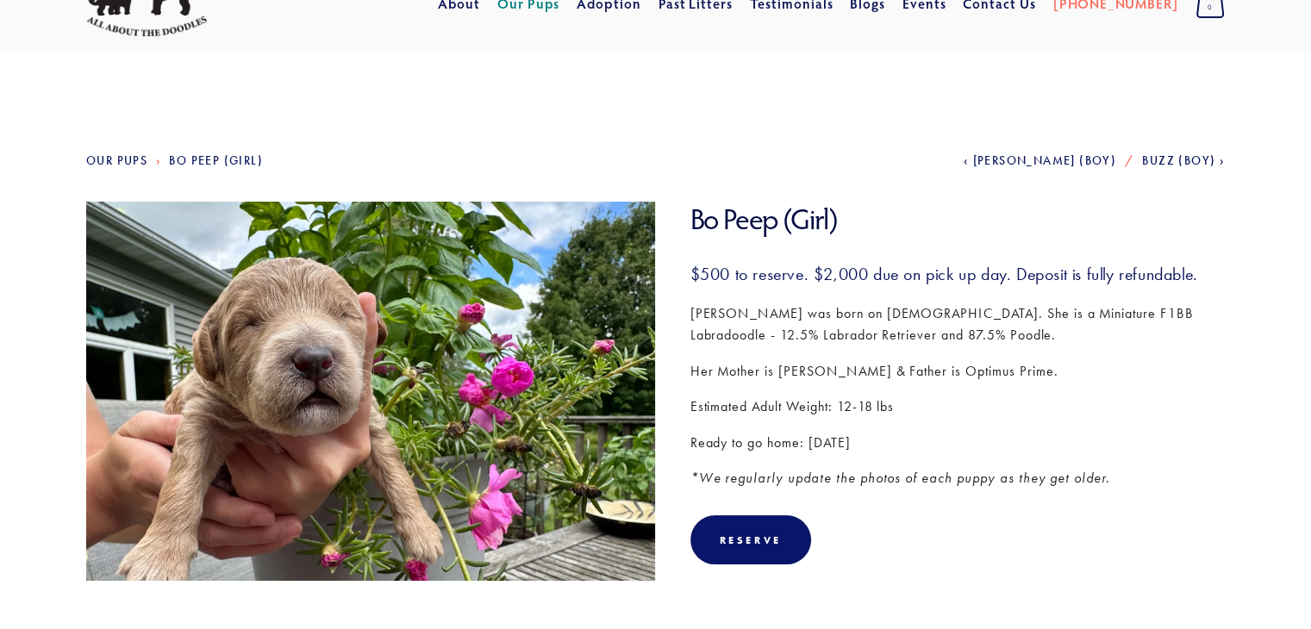
scroll to position [79, 0]
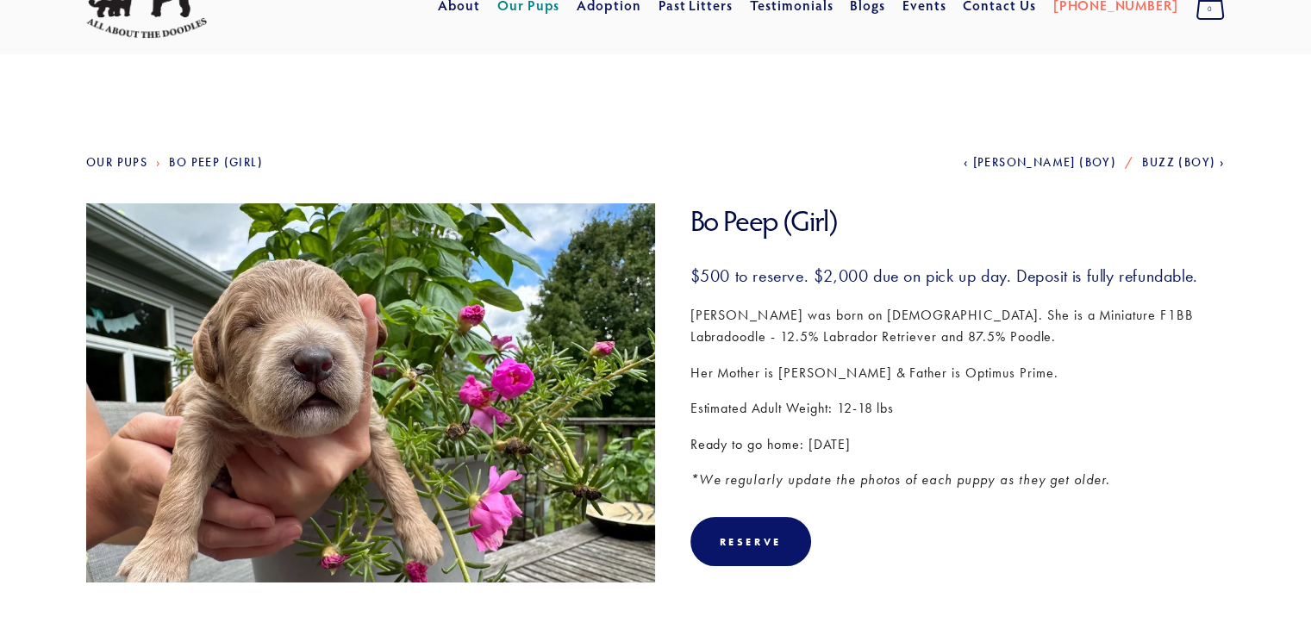
click at [122, 166] on link "Our Pups" at bounding box center [116, 162] width 61 height 15
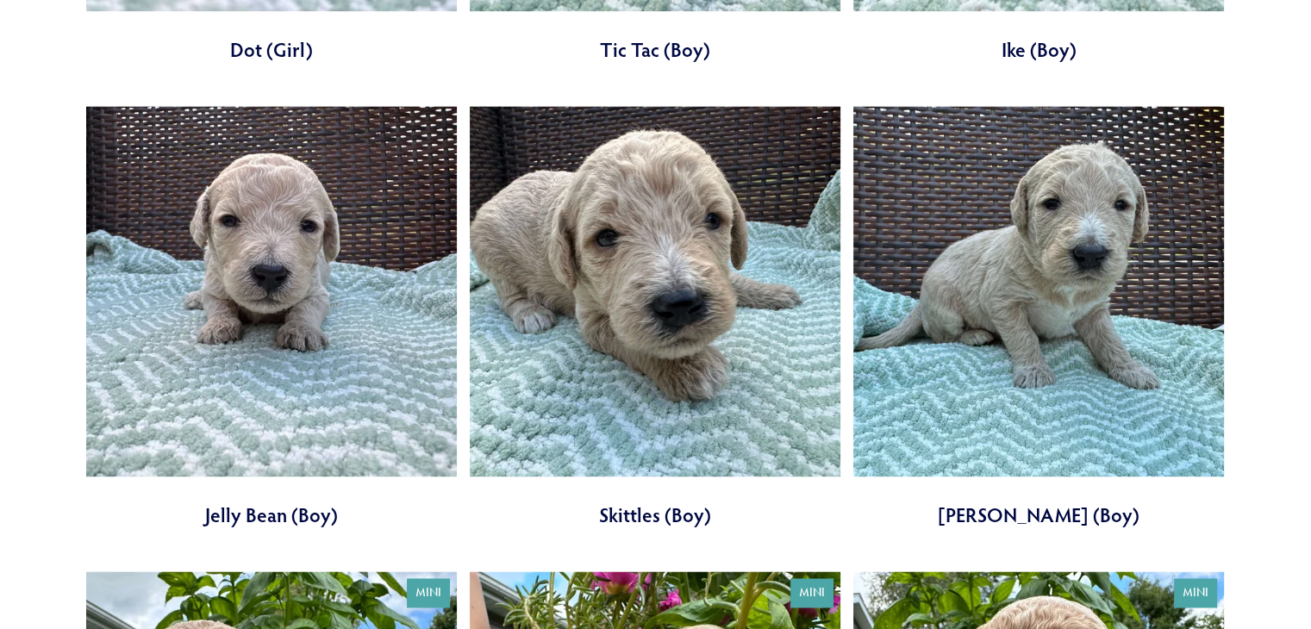
scroll to position [2428, 0]
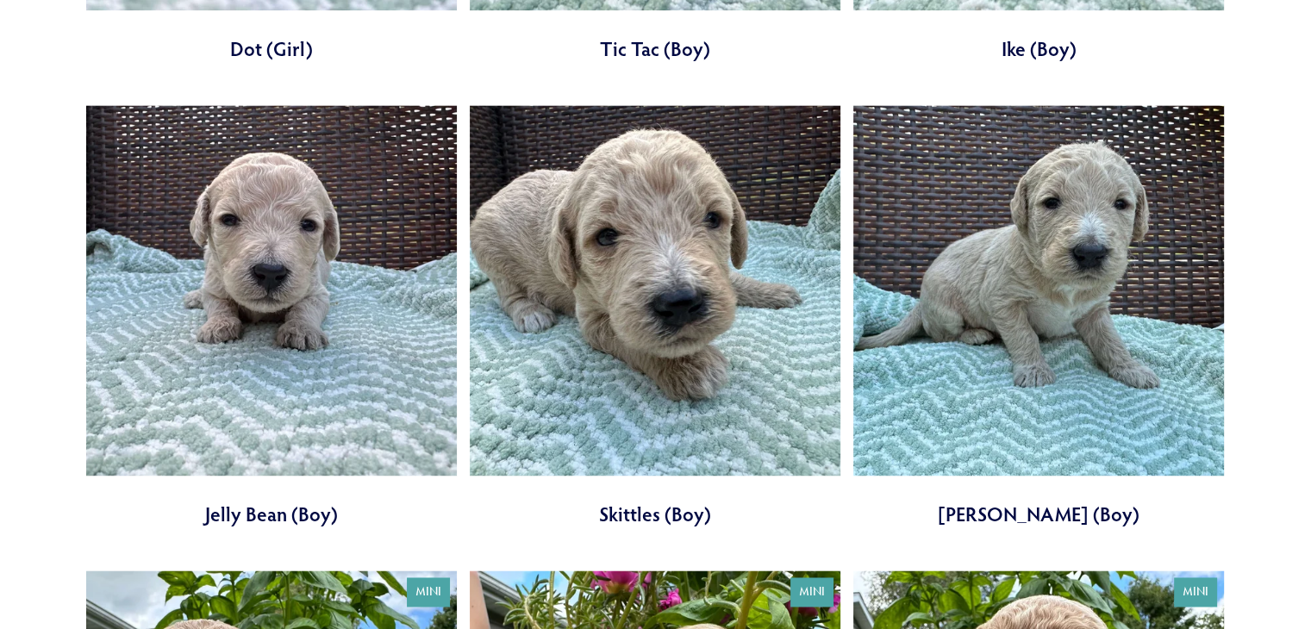
click at [642, 253] on link at bounding box center [655, 316] width 371 height 422
